Goal: Transaction & Acquisition: Subscribe to service/newsletter

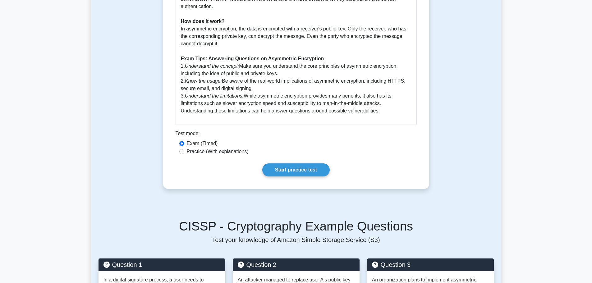
scroll to position [249, 0]
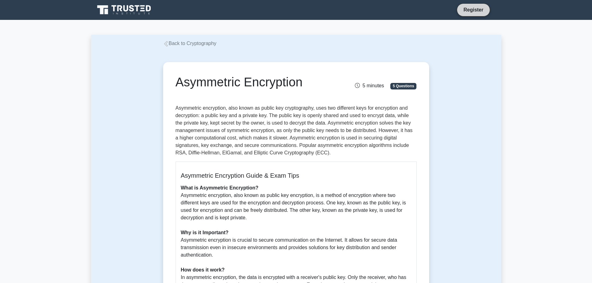
click at [476, 11] on link "Register" at bounding box center [473, 10] width 27 height 8
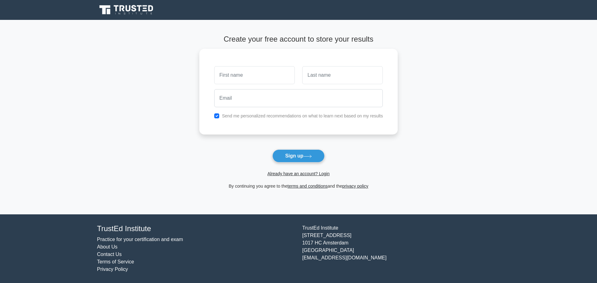
click at [0, 120] on main "Create your free account to store your results Send me personalized recommendat…" at bounding box center [298, 117] width 597 height 195
click at [122, 161] on main "Create your free account to store your results Send me personalized recommendat…" at bounding box center [298, 117] width 597 height 195
